Goal: Register for event/course

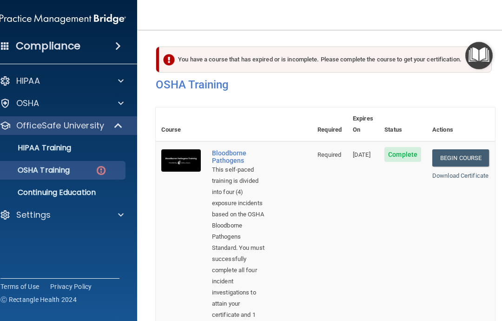
scroll to position [720, 0]
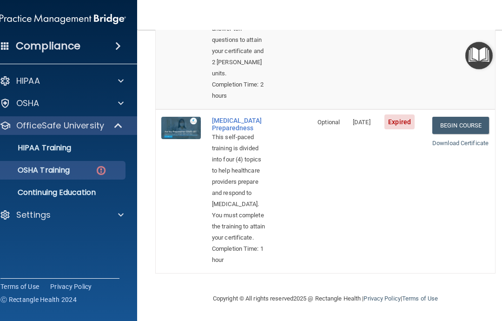
click at [71, 176] on link "OSHA Training" at bounding box center [52, 170] width 146 height 19
click at [457, 117] on link "Begin Course" at bounding box center [460, 125] width 57 height 17
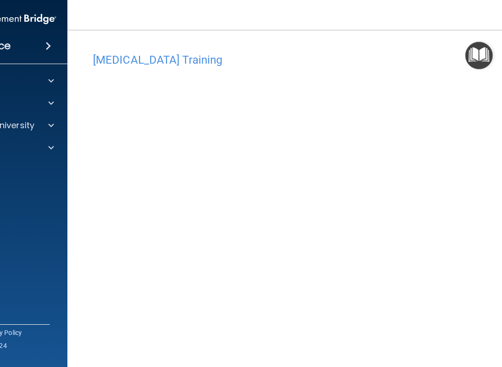
click at [382, 55] on h4 "[MEDICAL_DATA] Training" at bounding box center [325, 60] width 465 height 12
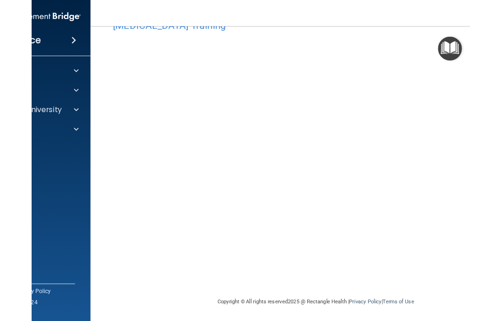
scroll to position [30, 0]
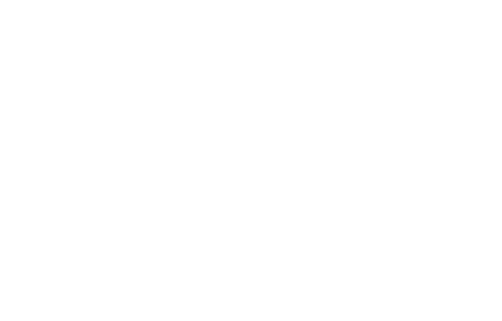
scroll to position [0, 0]
